Goal: Information Seeking & Learning: Learn about a topic

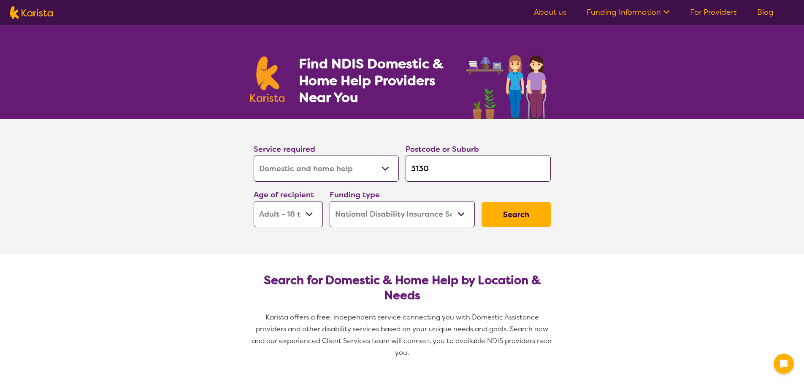
select select "Domestic and home help"
select select "AD"
select select "NDIS"
select select "Domestic and home help"
select select "AD"
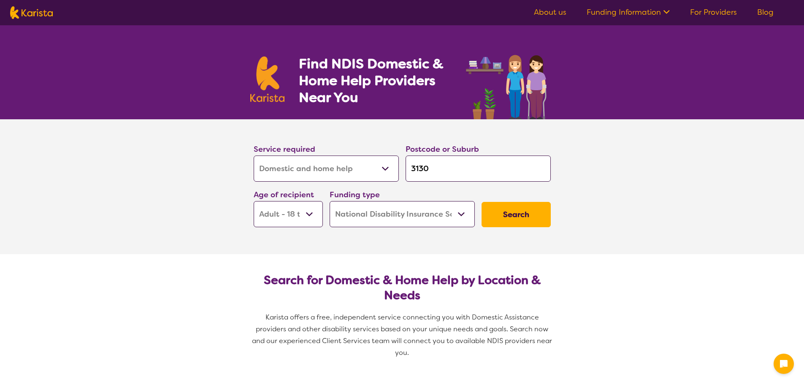
select select "NDIS"
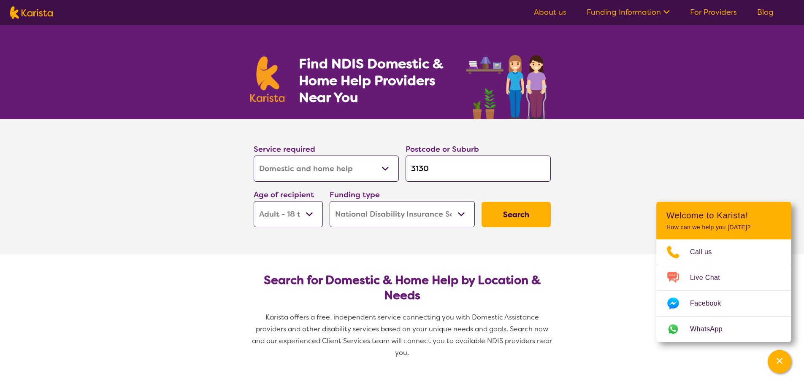
drag, startPoint x: 470, startPoint y: 174, endPoint x: 327, endPoint y: 179, distance: 142.7
click at [327, 179] on div "Service required Allied Health Assistant Assessment ([MEDICAL_DATA] or [MEDICAL…" at bounding box center [402, 185] width 304 height 91
type input "3"
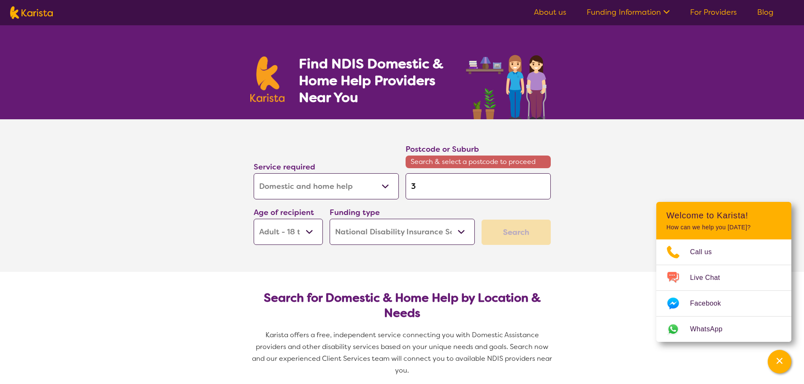
type input "38"
type input "384"
type input "3844"
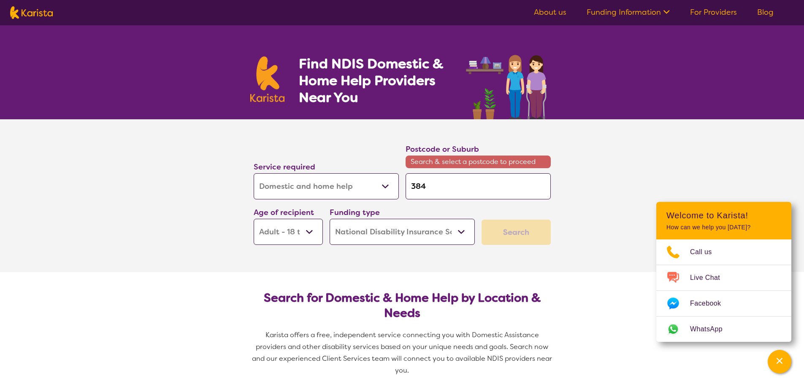
type input "3844"
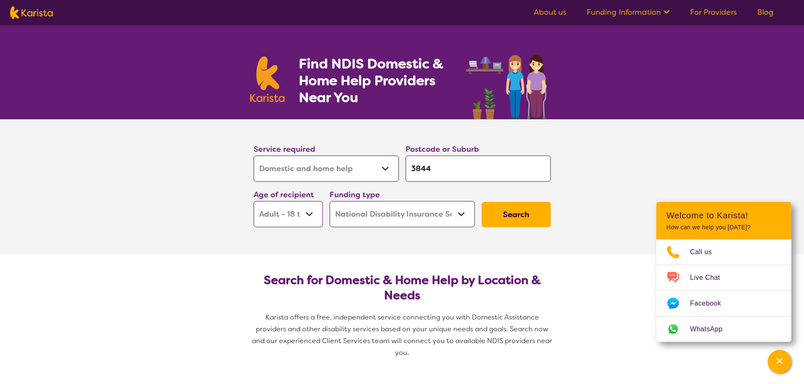
click button "Search" at bounding box center [515, 214] width 69 height 25
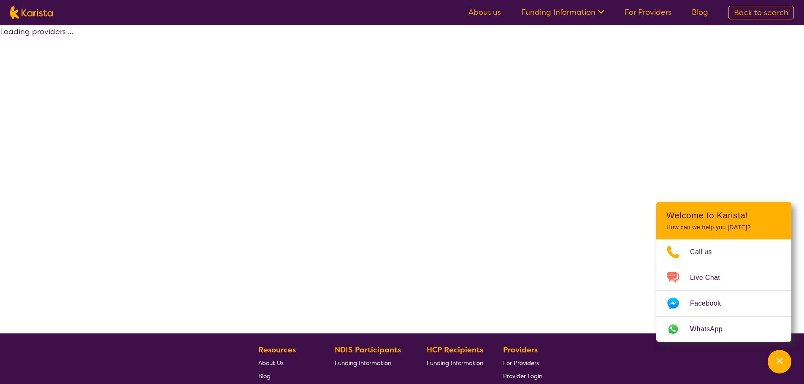
select select "NDIS"
select select "Domestic and home help"
select select "AD"
